Goal: Navigation & Orientation: Find specific page/section

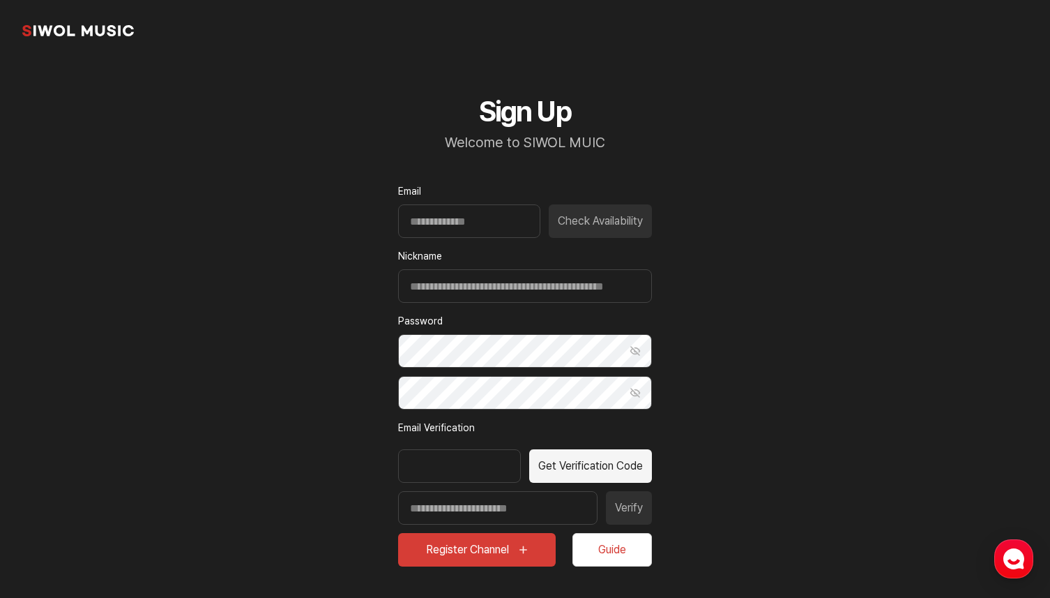
click at [77, 32] on link "common.brand" at bounding box center [78, 31] width 112 height 28
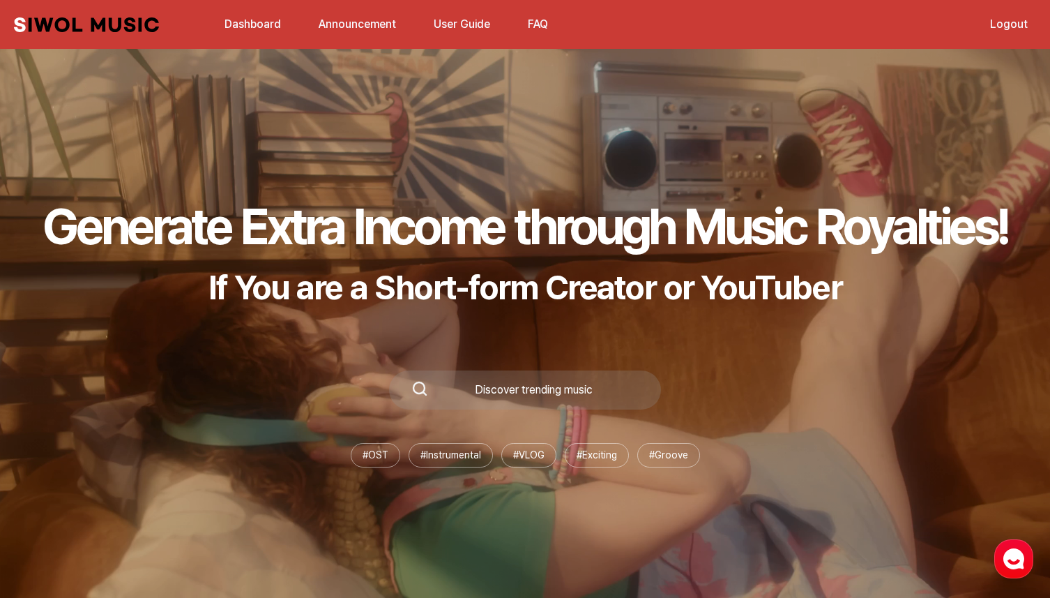
click at [277, 26] on link "Dashboard" at bounding box center [252, 24] width 73 height 30
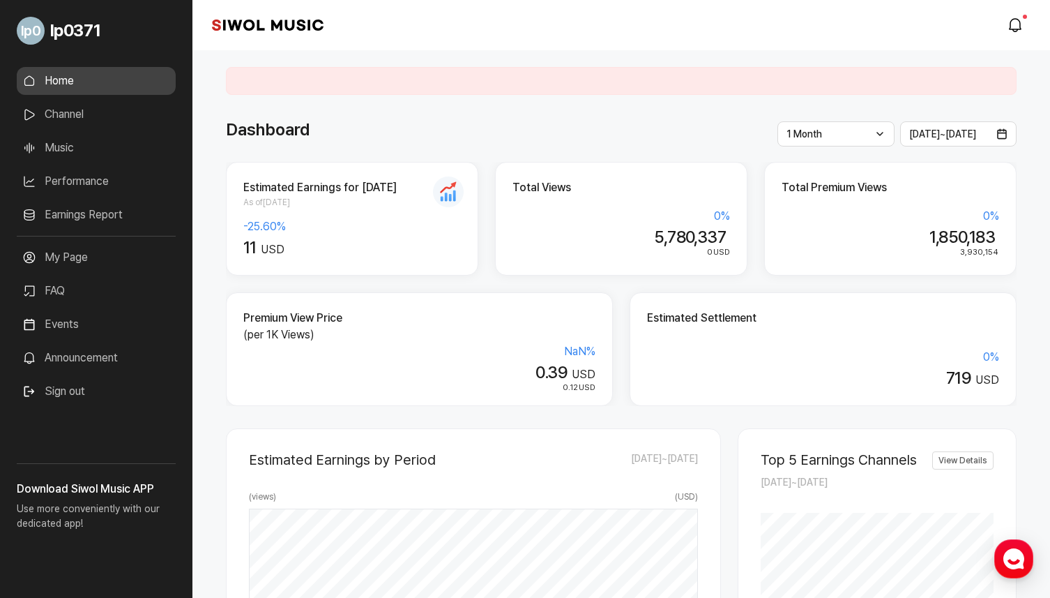
click at [116, 121] on link "Channel" at bounding box center [96, 114] width 159 height 28
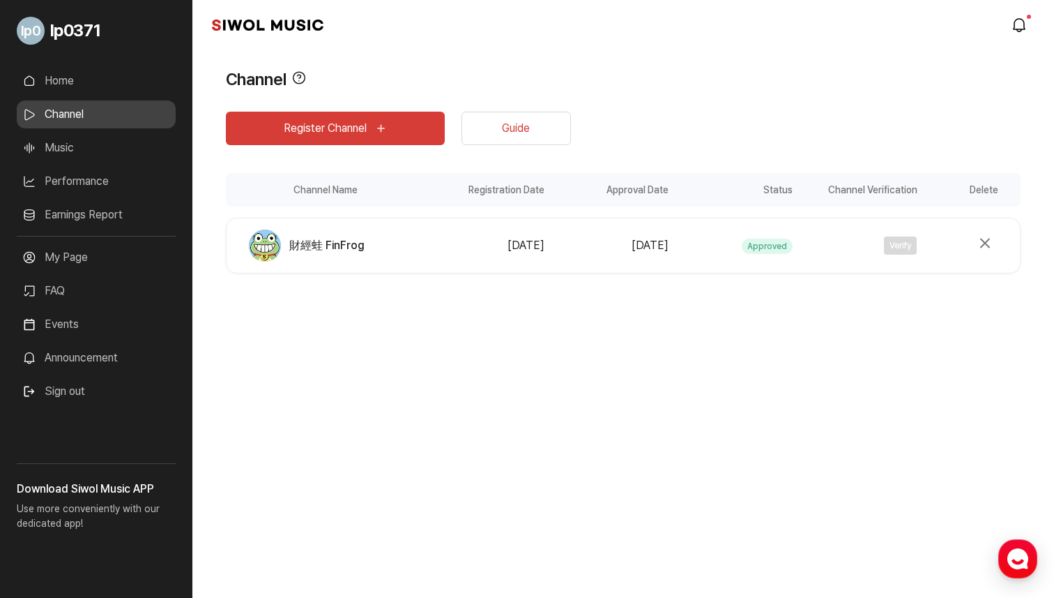
click at [156, 98] on ul "Home Channel Music Performance Earnings Report More" at bounding box center [96, 151] width 159 height 169
click at [156, 86] on link "Home" at bounding box center [96, 81] width 159 height 28
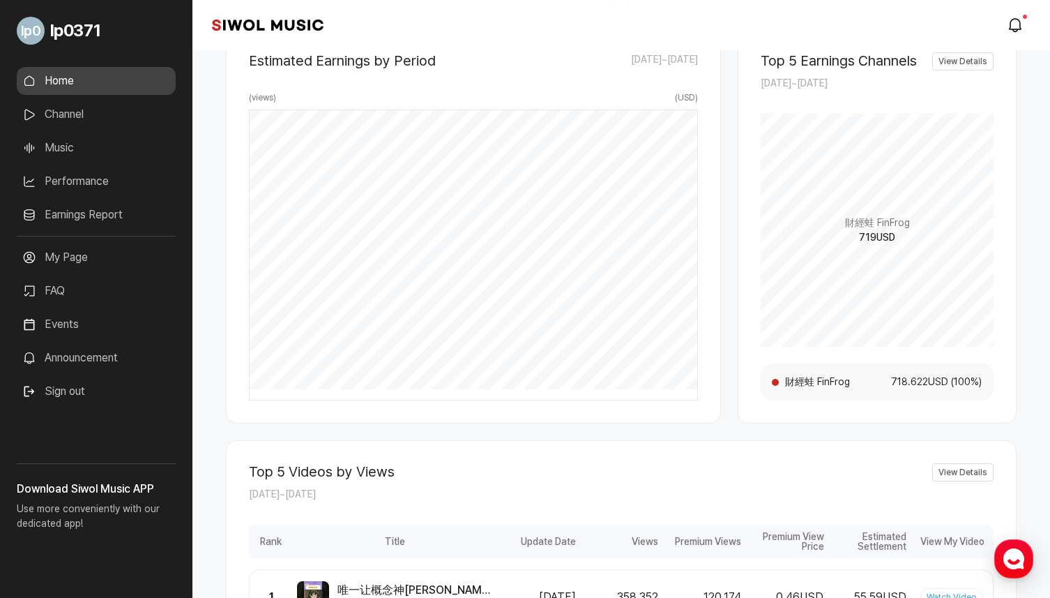
scroll to position [408, 0]
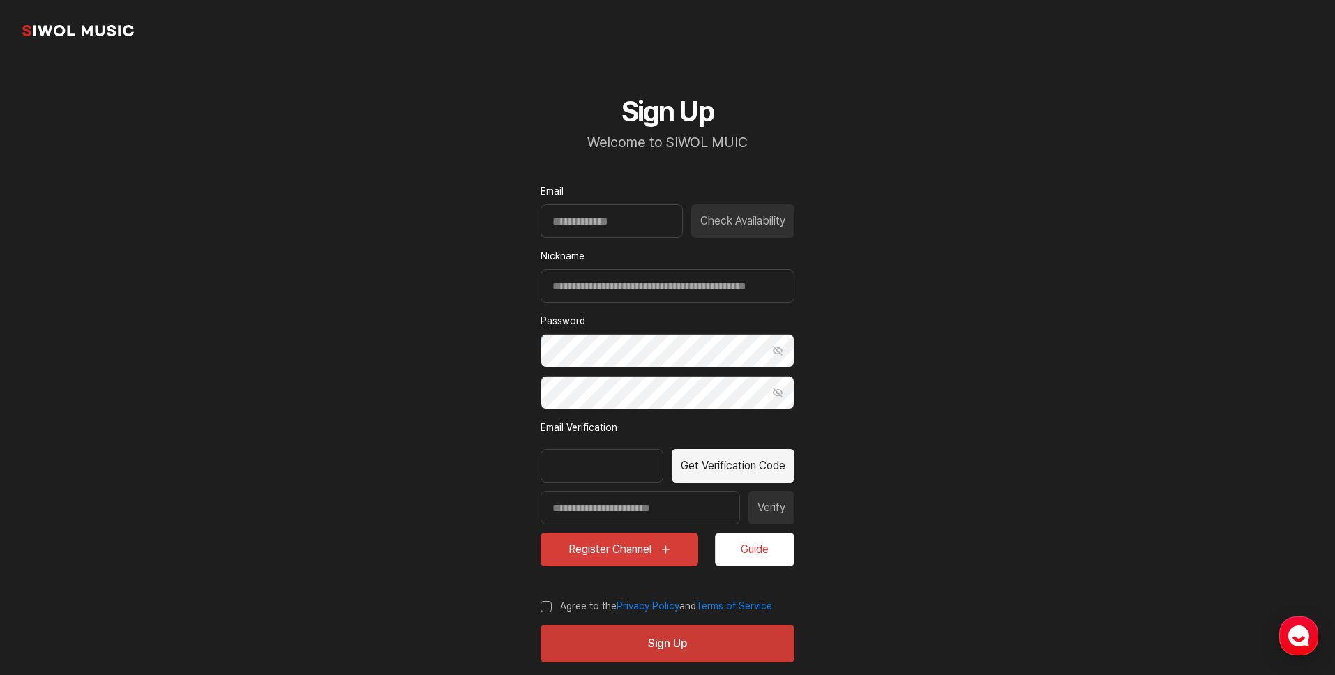
drag, startPoint x: 54, startPoint y: 23, endPoint x: 68, endPoint y: 28, distance: 14.8
click at [54, 23] on link "common.brand" at bounding box center [78, 31] width 112 height 28
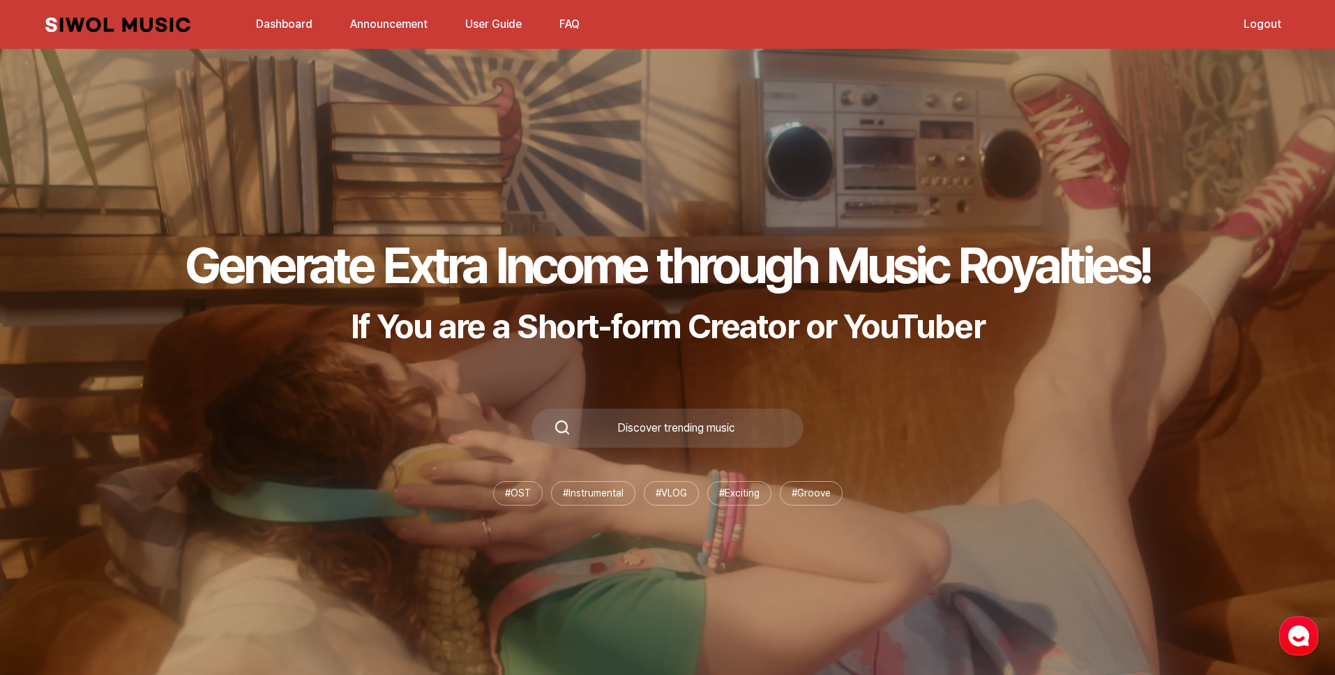
click at [294, 27] on link "Dashboard" at bounding box center [284, 24] width 73 height 30
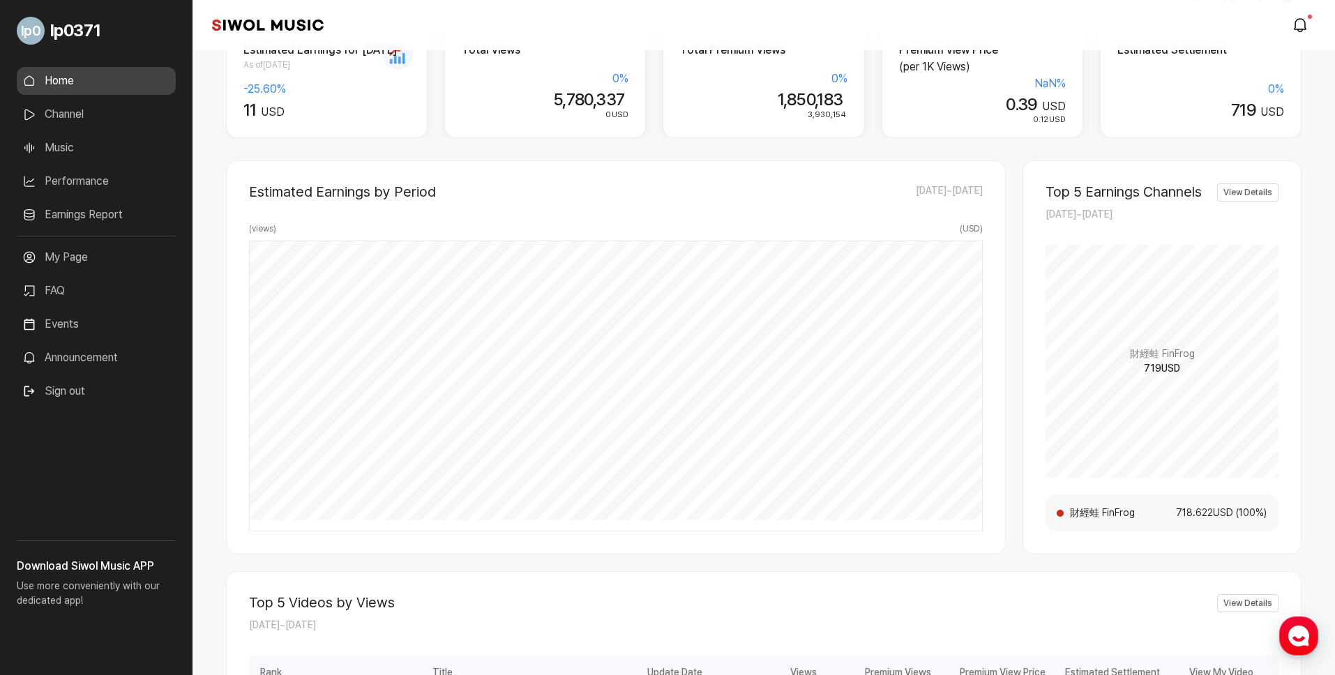
scroll to position [255, 0]
